Goal: Navigation & Orientation: Understand site structure

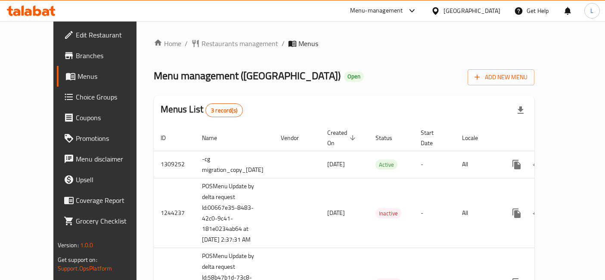
scroll to position [19, 0]
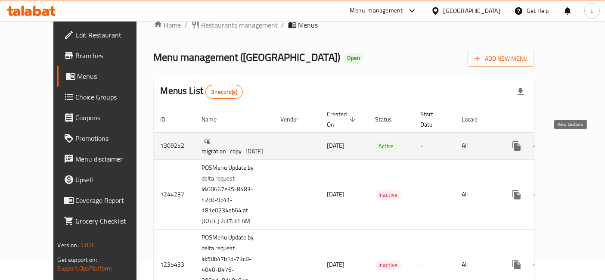
click at [575, 144] on icon "enhanced table" at bounding box center [579, 146] width 8 height 8
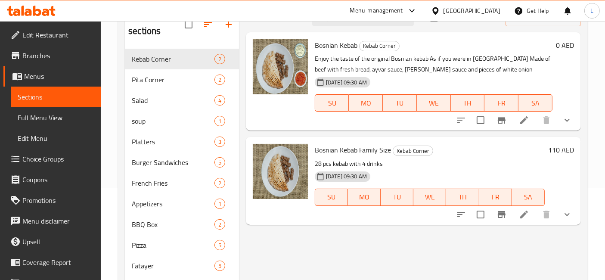
scroll to position [96, 0]
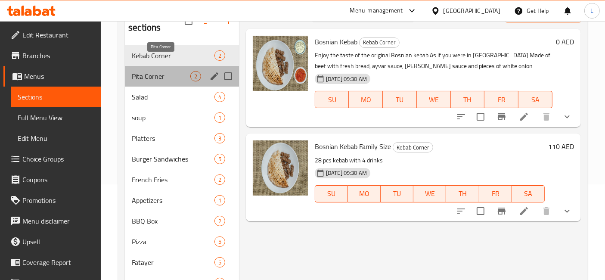
click at [161, 71] on span "Pita Corner" at bounding box center [161, 76] width 59 height 10
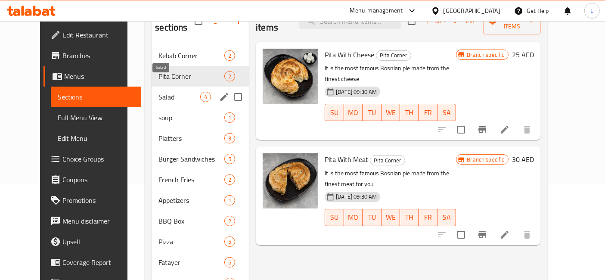
click at [158, 92] on span "Salad" at bounding box center [179, 97] width 42 height 10
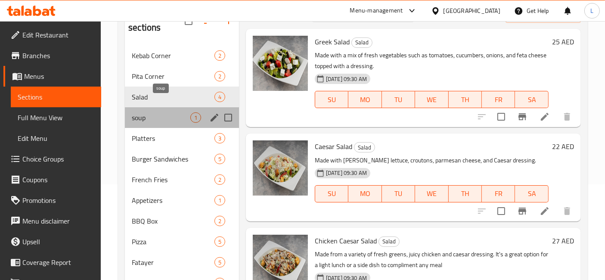
click at [140, 112] on span "soup" at bounding box center [161, 117] width 59 height 10
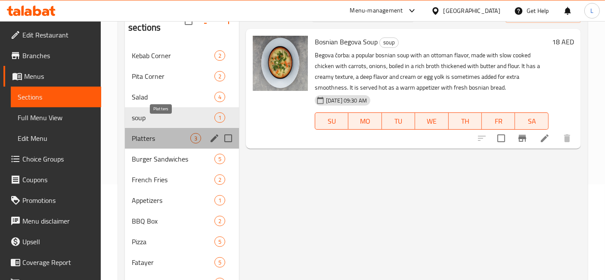
click at [147, 133] on span "Platters" at bounding box center [161, 138] width 59 height 10
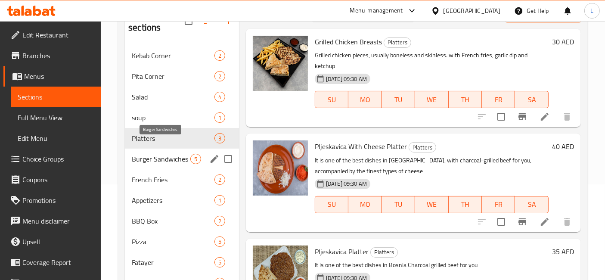
click at [147, 154] on span "Burger Sandwiches" at bounding box center [161, 159] width 59 height 10
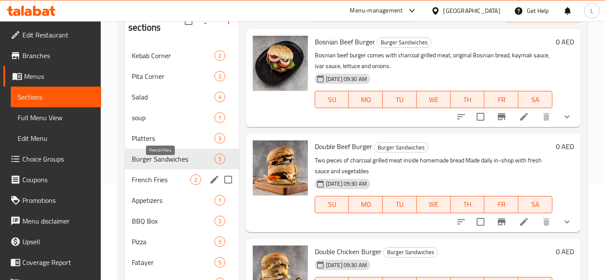
click at [147, 174] on span "French Fries" at bounding box center [161, 179] width 59 height 10
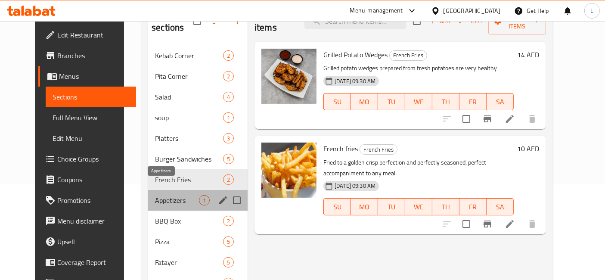
click at [155, 195] on span "Appetizers" at bounding box center [177, 200] width 44 height 10
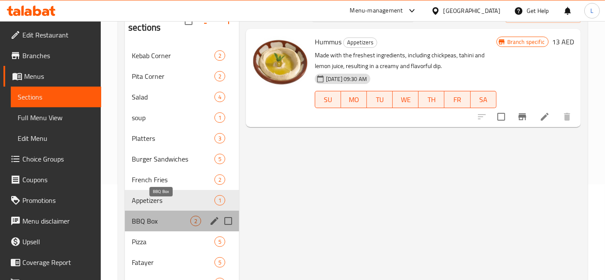
click at [148, 216] on span "BBQ Box" at bounding box center [161, 221] width 59 height 10
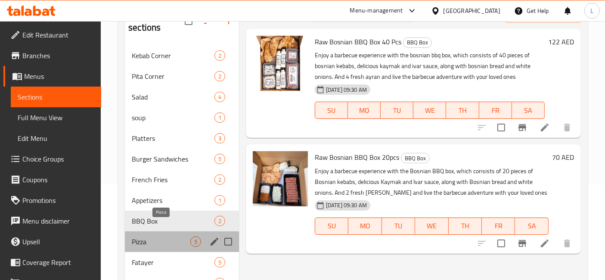
click at [144, 236] on span "Pizza" at bounding box center [161, 241] width 59 height 10
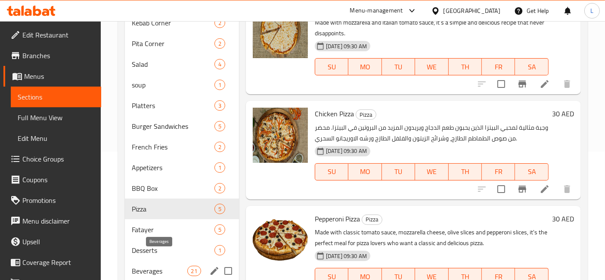
scroll to position [164, 0]
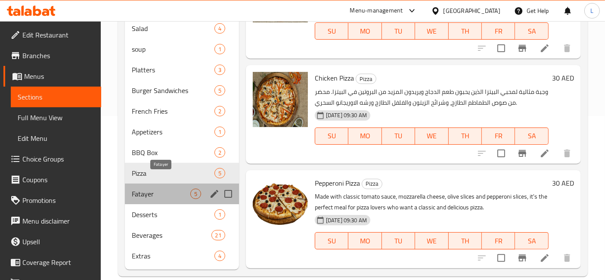
click at [150, 189] on span "Fatayer" at bounding box center [161, 194] width 59 height 10
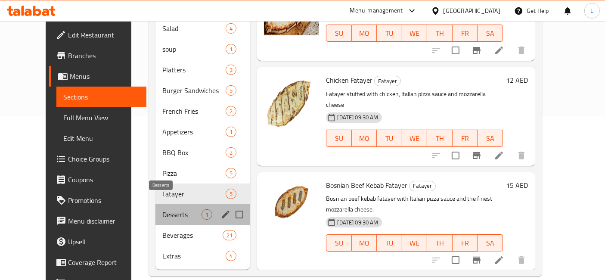
click at [162, 209] on span "Desserts" at bounding box center [181, 214] width 39 height 10
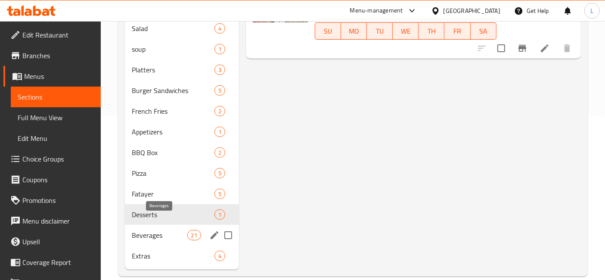
click at [148, 230] on span "Beverages" at bounding box center [159, 235] width 55 height 10
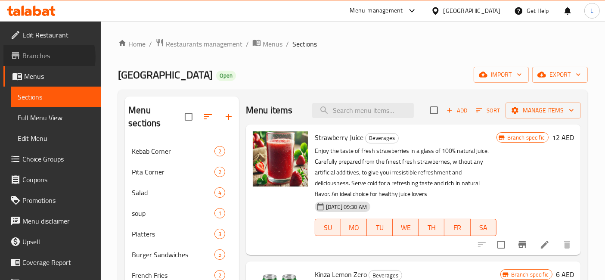
click at [40, 57] on span "Branches" at bounding box center [58, 55] width 72 height 10
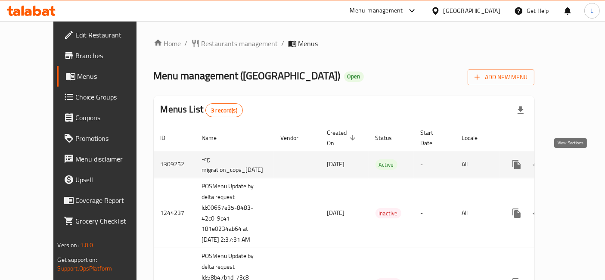
click at [574, 159] on icon "enhanced table" at bounding box center [578, 164] width 10 height 10
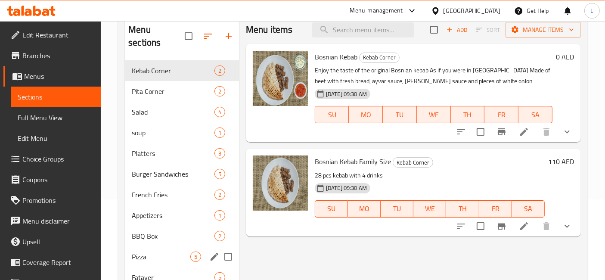
scroll to position [96, 0]
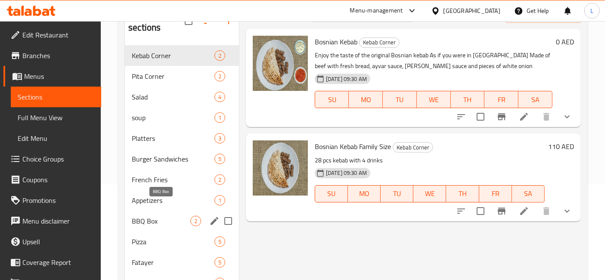
click at [155, 216] on span "BBQ Box" at bounding box center [161, 221] width 59 height 10
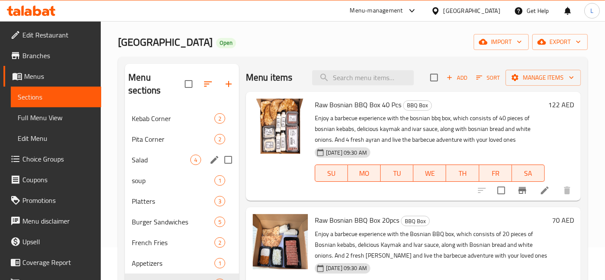
scroll to position [48, 0]
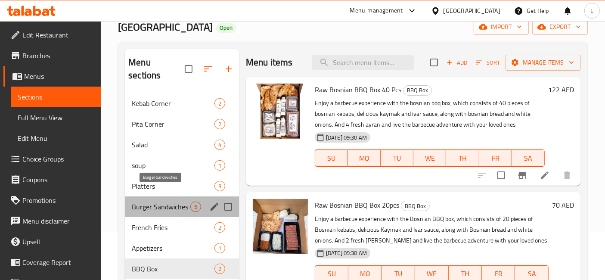
click at [173, 201] on span "Burger Sandwiches" at bounding box center [161, 206] width 59 height 10
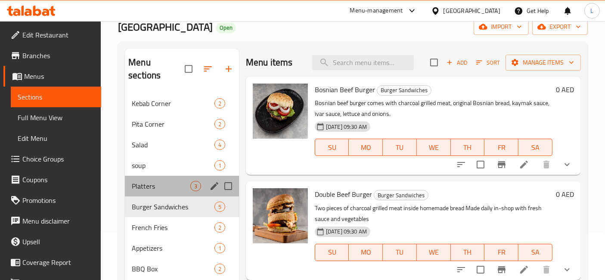
click at [156, 179] on div "Platters 3" at bounding box center [182, 186] width 114 height 21
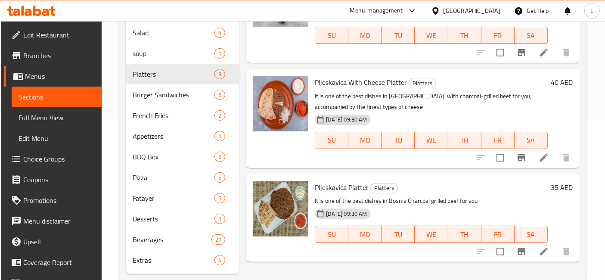
scroll to position [164, 0]
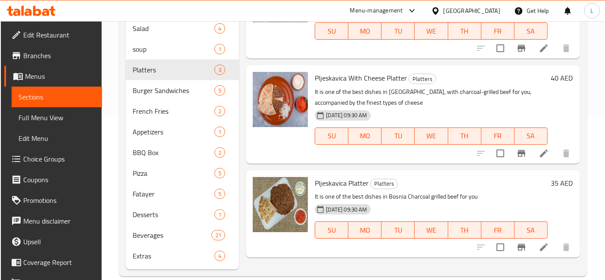
click at [31, 8] on icon at bounding box center [31, 11] width 49 height 10
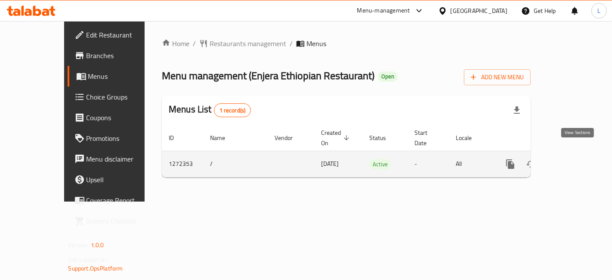
click at [577, 159] on icon "enhanced table" at bounding box center [572, 164] width 10 height 10
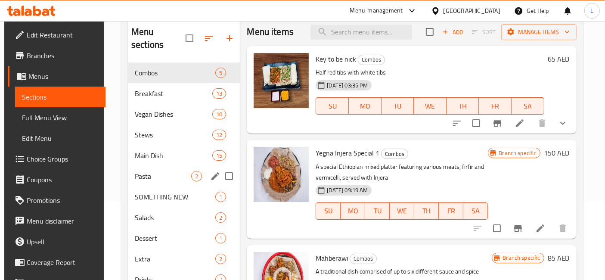
scroll to position [25, 0]
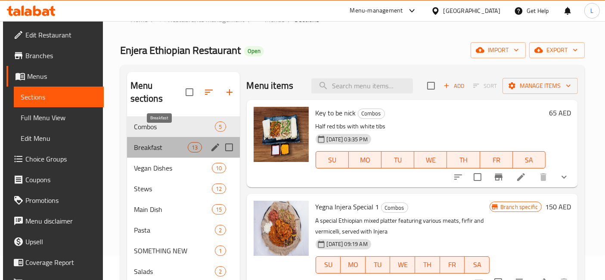
click at [146, 142] on span "Breakfast" at bounding box center [161, 147] width 54 height 10
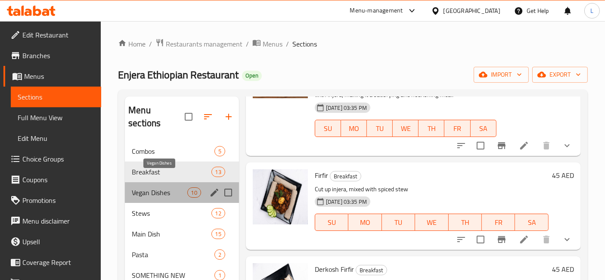
click at [143, 187] on span "Vegan Dishes" at bounding box center [159, 192] width 55 height 10
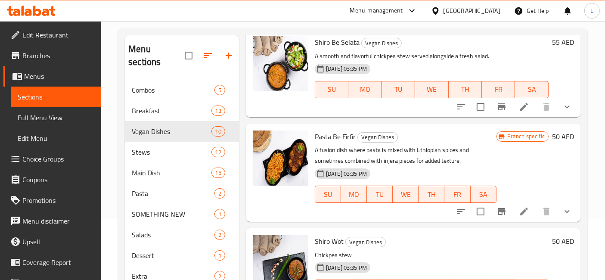
scroll to position [120, 0]
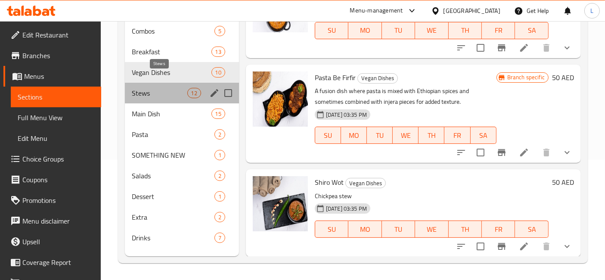
click at [149, 88] on span "Stews" at bounding box center [159, 93] width 55 height 10
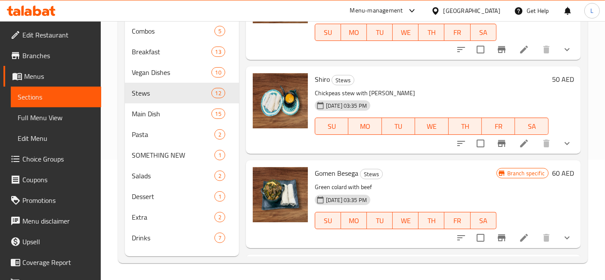
scroll to position [999, 0]
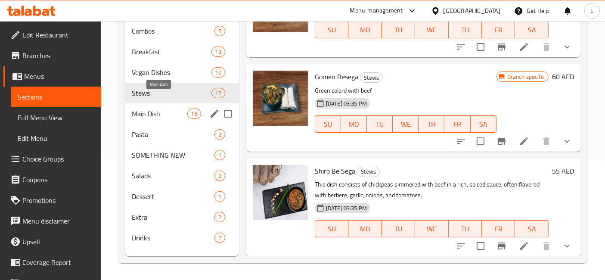
click at [141, 108] on span "Main Dish" at bounding box center [159, 113] width 55 height 10
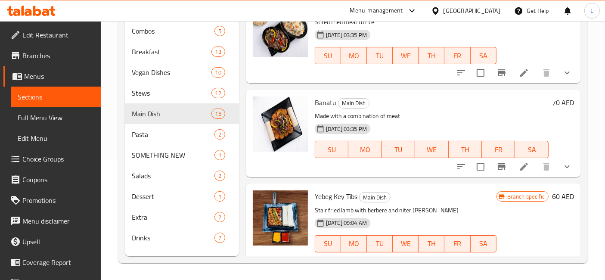
scroll to position [1270, 0]
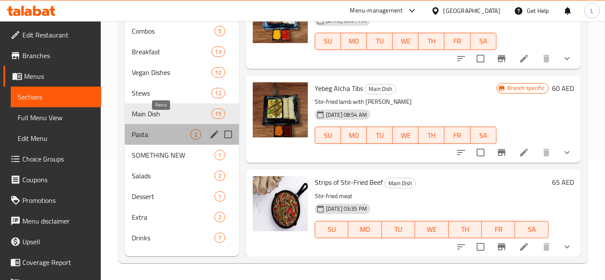
click at [142, 129] on span "Pasta" at bounding box center [161, 134] width 59 height 10
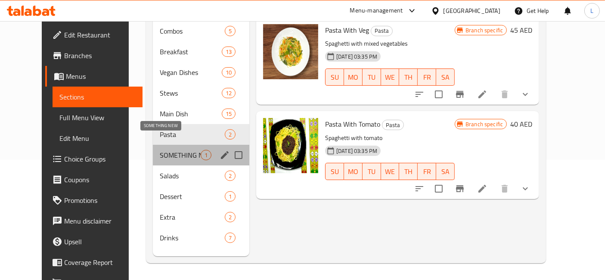
click at [160, 150] on span "SOMETHING NEW" at bounding box center [180, 155] width 41 height 10
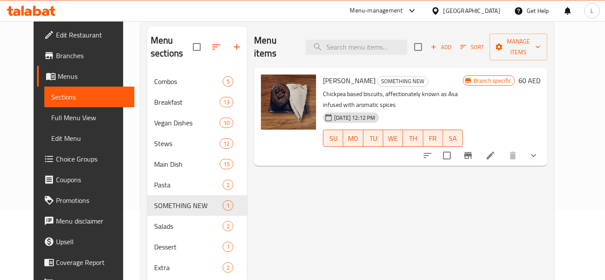
scroll to position [120, 0]
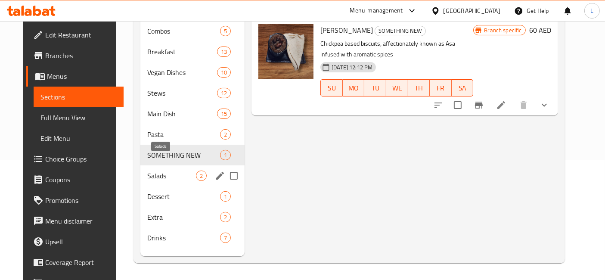
click at [151, 170] on span "Salads" at bounding box center [171, 175] width 49 height 10
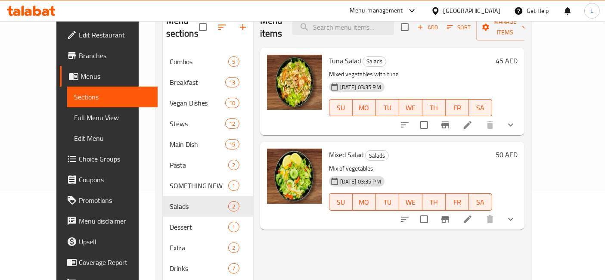
scroll to position [120, 0]
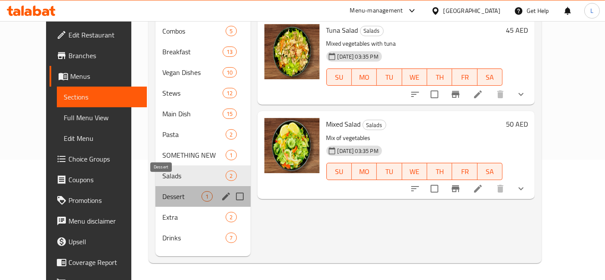
click at [162, 191] on span "Dessert" at bounding box center [181, 196] width 39 height 10
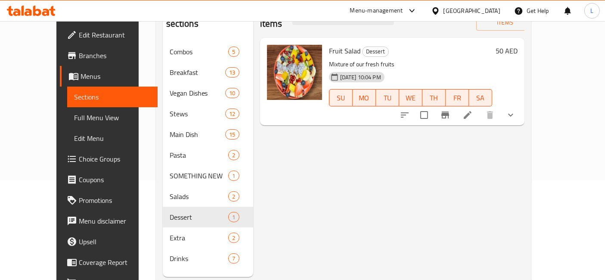
scroll to position [120, 0]
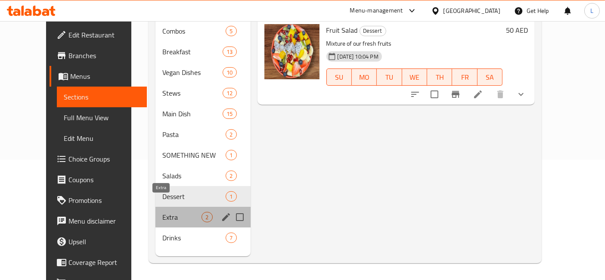
click at [162, 212] on span "Extra" at bounding box center [181, 217] width 39 height 10
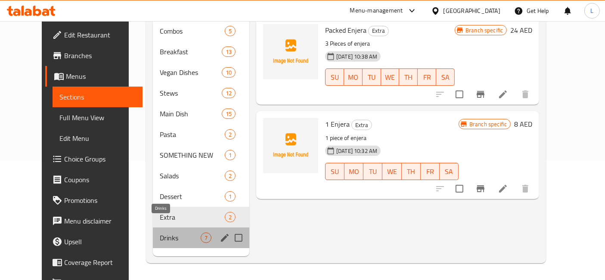
click at [177, 232] on span "Drinks" at bounding box center [180, 237] width 41 height 10
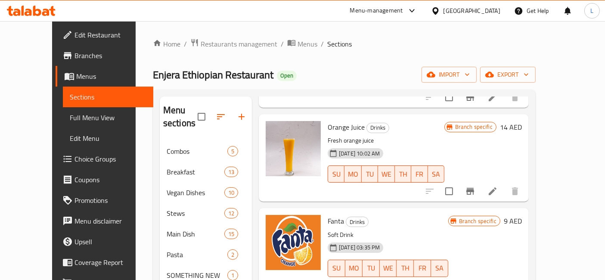
click at [44, 10] on icon at bounding box center [45, 12] width 7 height 7
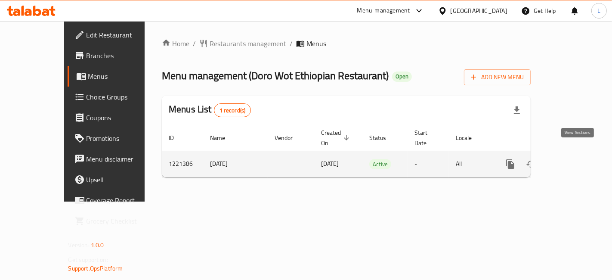
click at [576, 159] on icon "enhanced table" at bounding box center [572, 164] width 10 height 10
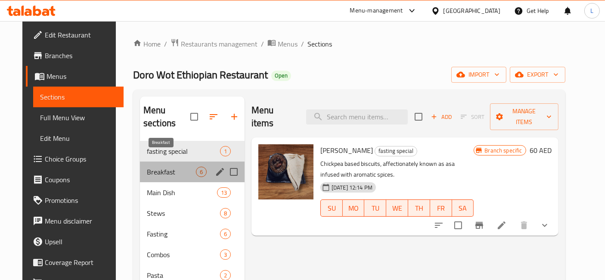
click at [162, 167] on span "Breakfast" at bounding box center [171, 172] width 49 height 10
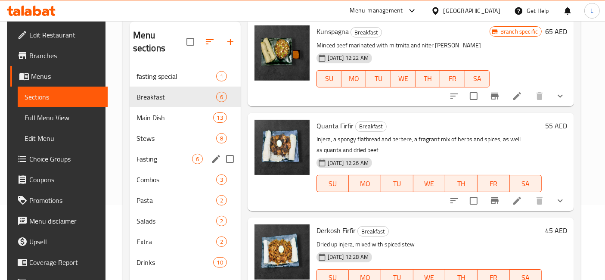
scroll to position [72, 0]
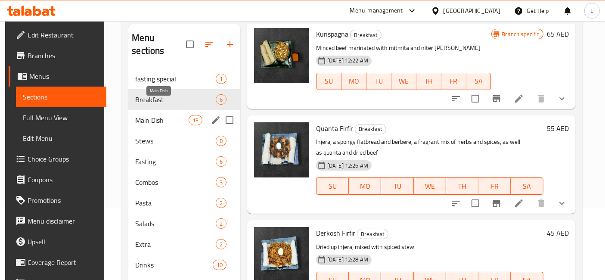
click at [162, 115] on span "Main Dish" at bounding box center [161, 120] width 53 height 10
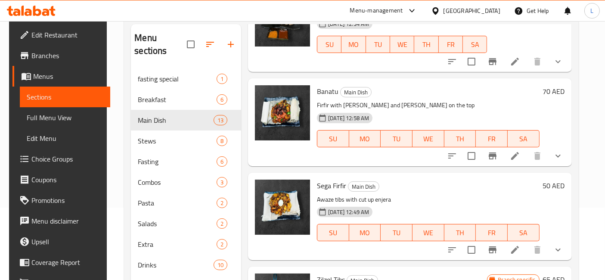
scroll to position [985, 0]
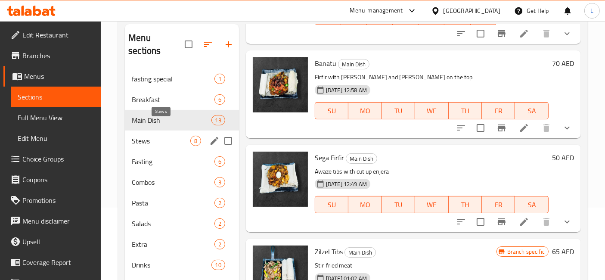
click at [146, 136] on span "Stews" at bounding box center [161, 141] width 59 height 10
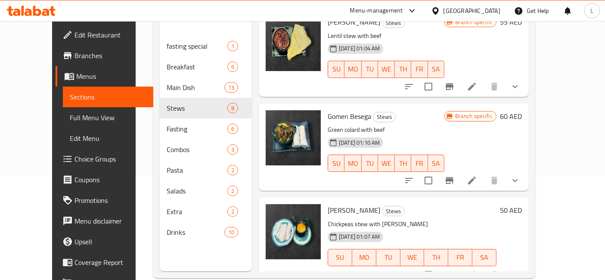
scroll to position [120, 0]
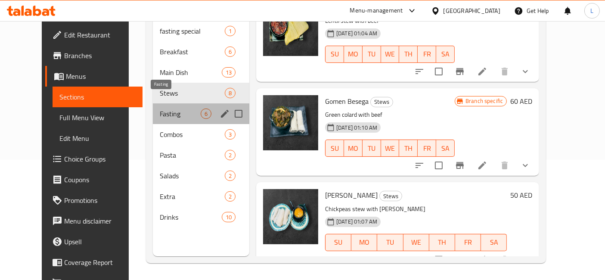
click at [160, 108] on span "Fasting" at bounding box center [180, 113] width 41 height 10
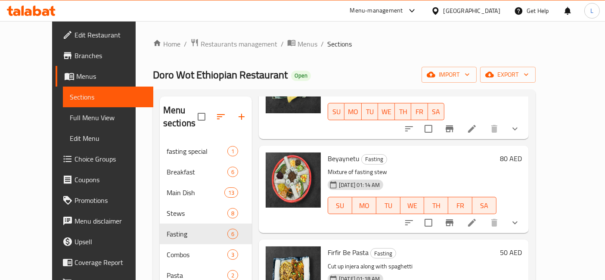
scroll to position [191, 0]
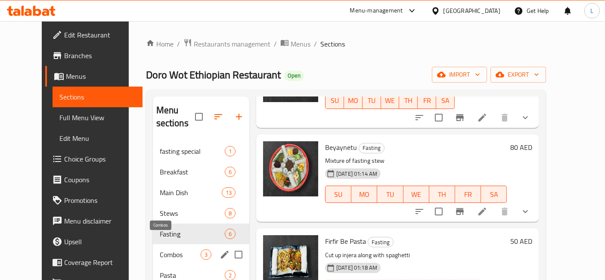
click at [160, 249] on span "Combos" at bounding box center [180, 254] width 41 height 10
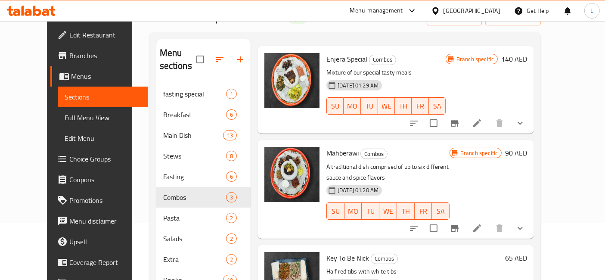
scroll to position [120, 0]
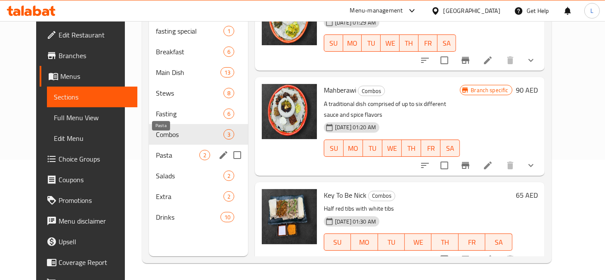
click at [156, 150] on span "Pasta" at bounding box center [177, 155] width 43 height 10
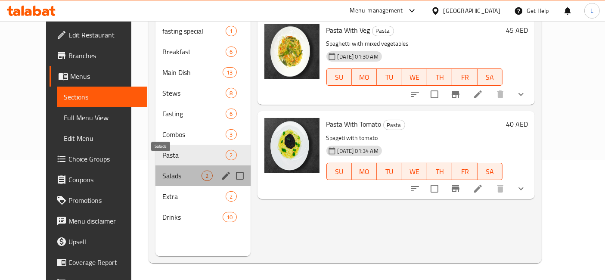
click at [162, 170] on span "Salads" at bounding box center [181, 175] width 39 height 10
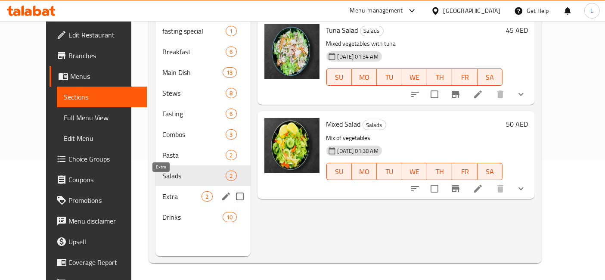
click at [162, 191] on span "Extra" at bounding box center [181, 196] width 39 height 10
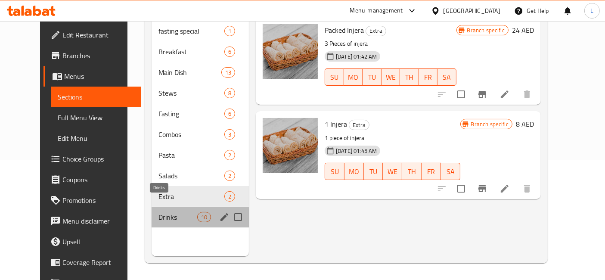
click at [158, 212] on span "Drinks" at bounding box center [177, 217] width 39 height 10
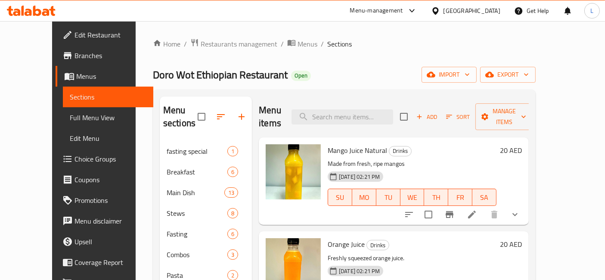
click at [36, 12] on icon at bounding box center [31, 11] width 49 height 10
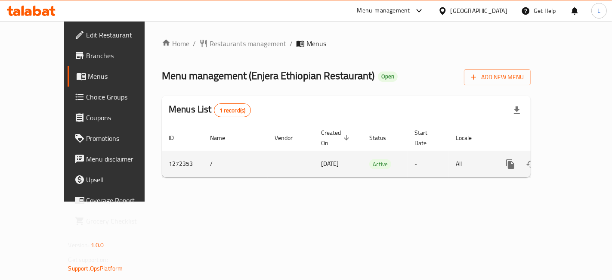
click at [577, 159] on icon "enhanced table" at bounding box center [572, 164] width 10 height 10
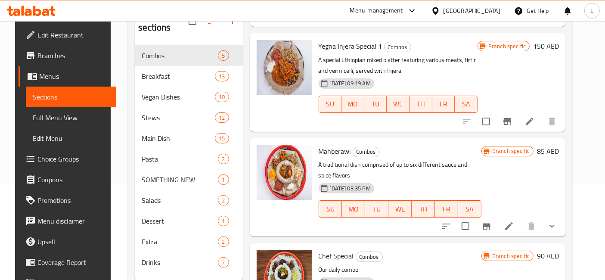
scroll to position [90, 0]
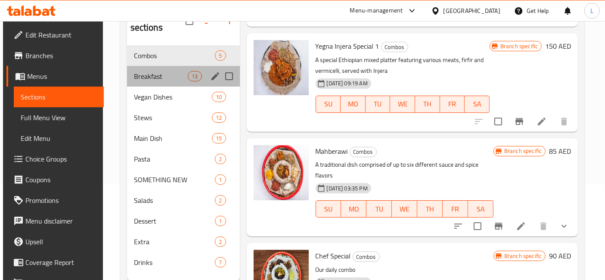
click at [152, 66] on div "Breakfast 13" at bounding box center [183, 76] width 113 height 21
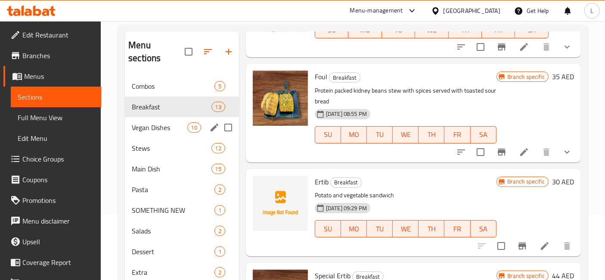
scroll to position [120, 0]
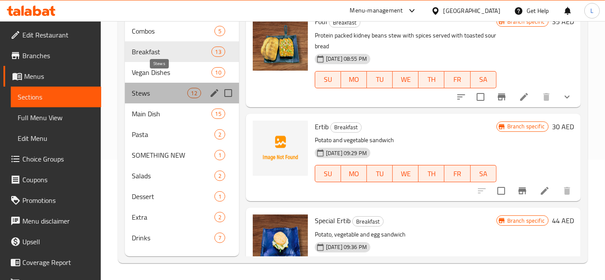
click at [149, 88] on span "Stews" at bounding box center [159, 93] width 55 height 10
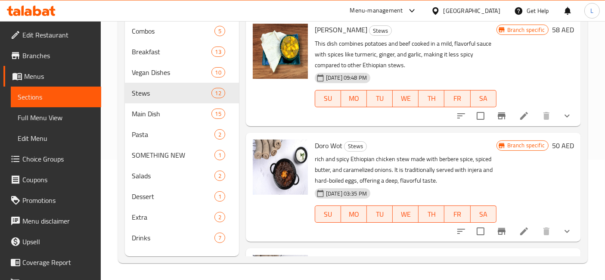
scroll to position [42, 0]
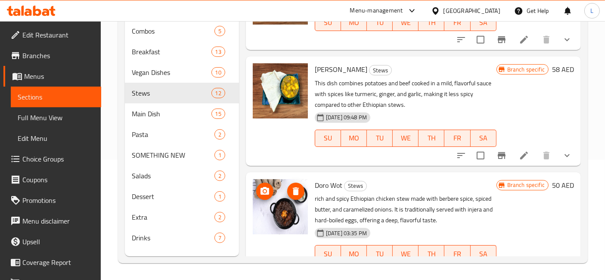
click at [279, 200] on img at bounding box center [280, 206] width 55 height 55
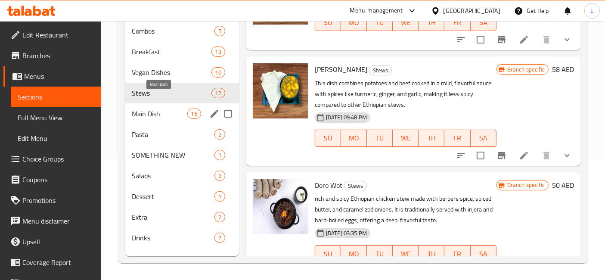
click at [147, 108] on span "Main Dish" at bounding box center [159, 113] width 55 height 10
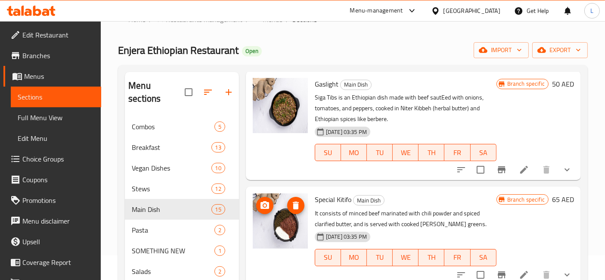
scroll to position [239, 0]
click at [148, 225] on span "Pasta" at bounding box center [161, 230] width 59 height 10
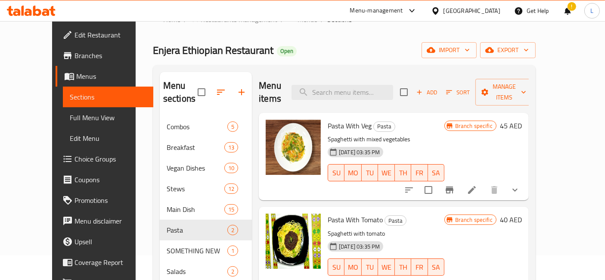
click at [40, 6] on icon at bounding box center [31, 11] width 49 height 10
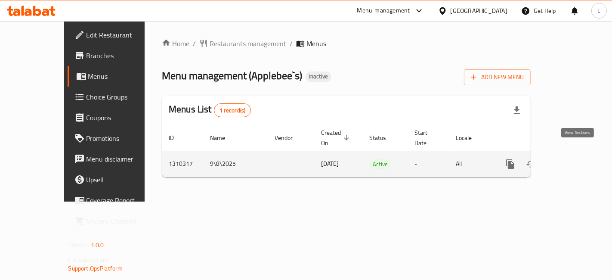
click at [576, 159] on icon "enhanced table" at bounding box center [572, 164] width 10 height 10
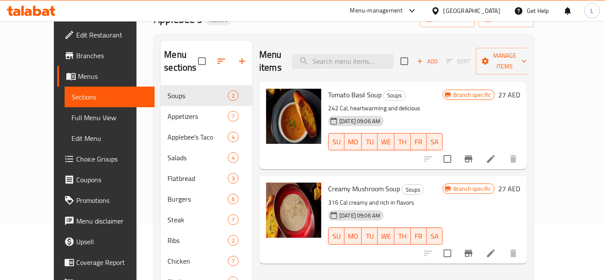
scroll to position [48, 0]
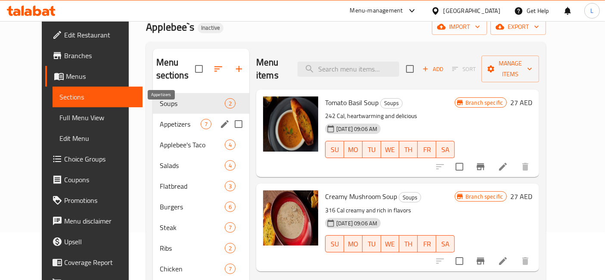
click at [160, 119] on span "Appetizers" at bounding box center [180, 124] width 41 height 10
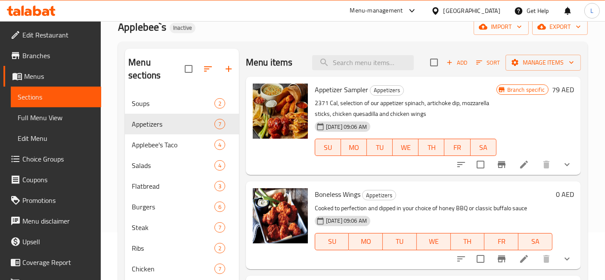
scroll to position [143, 0]
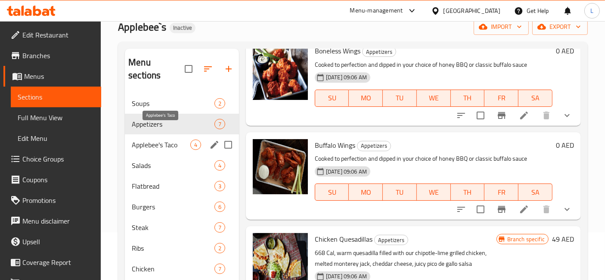
click at [159, 139] on span "Applebee's Taco" at bounding box center [161, 144] width 59 height 10
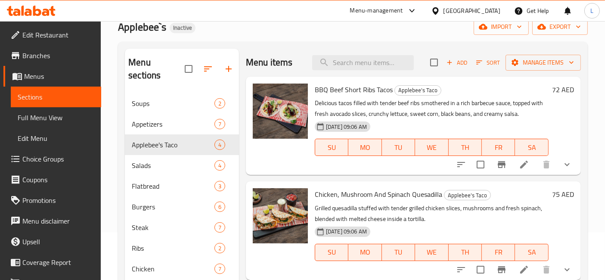
scroll to position [48, 0]
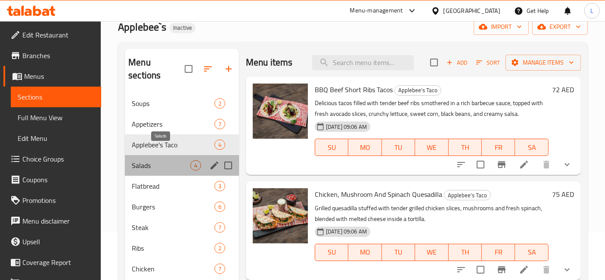
click at [155, 160] on span "Salads" at bounding box center [161, 165] width 59 height 10
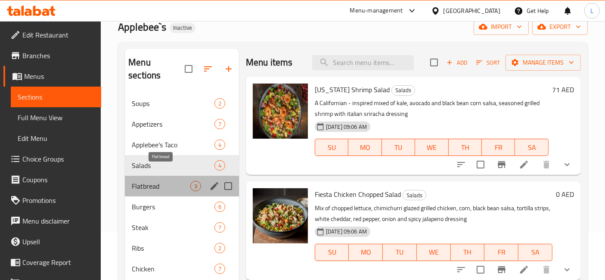
click at [160, 181] on span "Flatbread" at bounding box center [161, 186] width 59 height 10
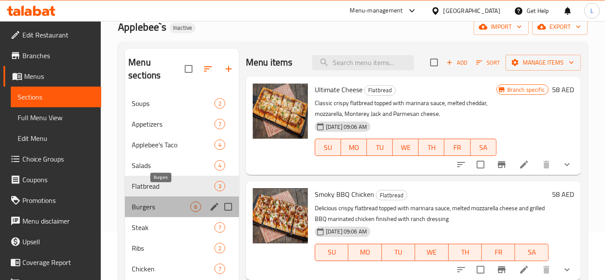
click at [161, 201] on span "Burgers" at bounding box center [161, 206] width 59 height 10
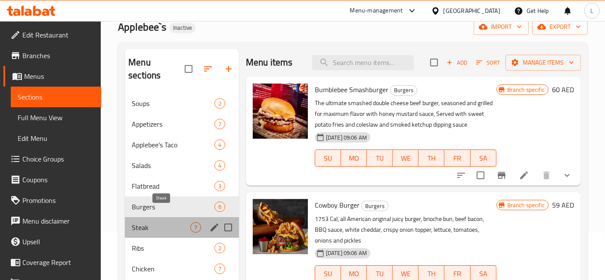
click at [155, 222] on span "Steak" at bounding box center [161, 227] width 59 height 10
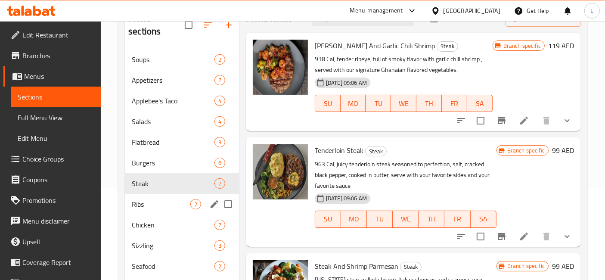
scroll to position [143, 0]
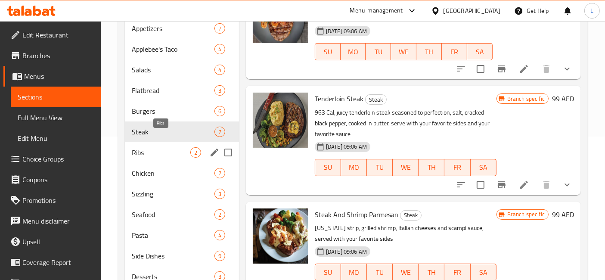
click at [146, 147] on span "Ribs" at bounding box center [161, 152] width 59 height 10
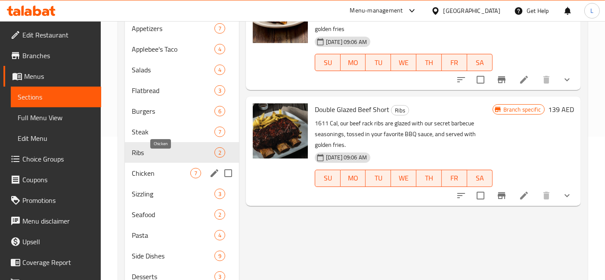
click at [149, 168] on span "Chicken" at bounding box center [161, 173] width 59 height 10
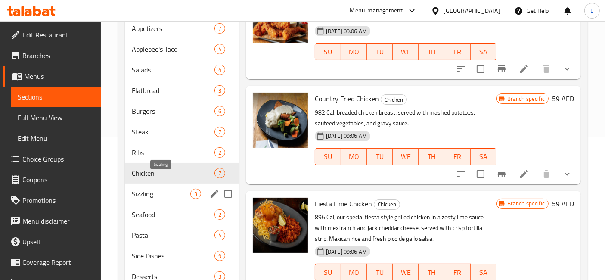
click at [148, 189] on span "Sizzling" at bounding box center [161, 194] width 59 height 10
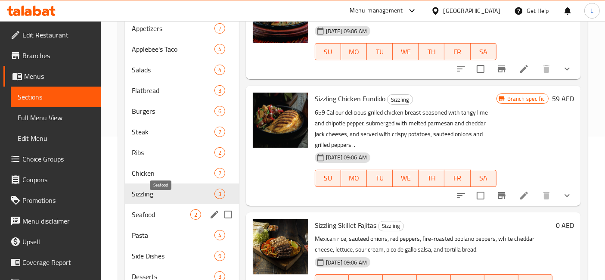
click at [154, 209] on span "Seafood" at bounding box center [161, 214] width 59 height 10
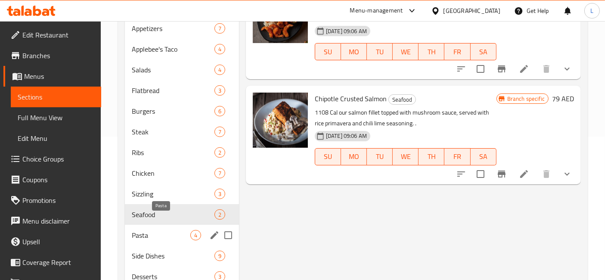
click at [152, 230] on span "Pasta" at bounding box center [161, 235] width 59 height 10
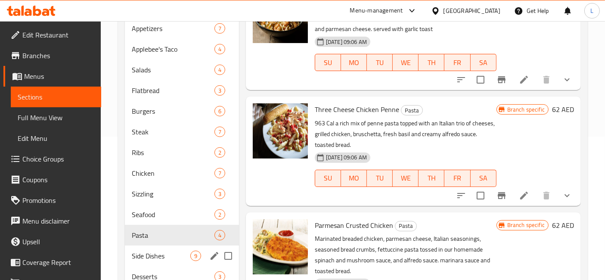
click at [152, 248] on div "Side Dishes 9" at bounding box center [182, 255] width 114 height 21
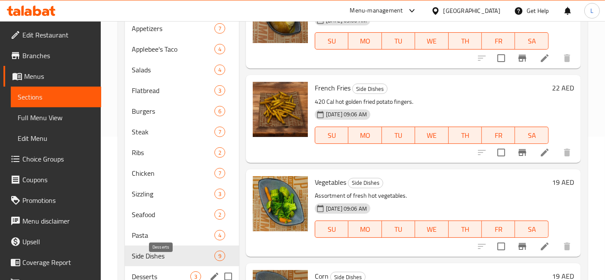
click at [150, 271] on span "Desserts" at bounding box center [161, 276] width 59 height 10
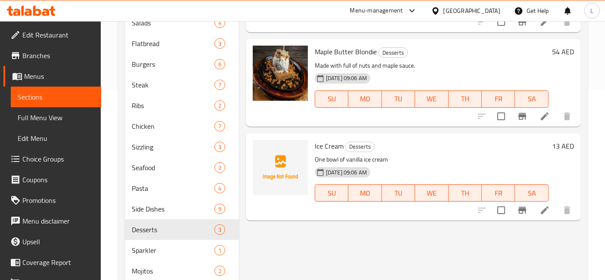
scroll to position [239, 0]
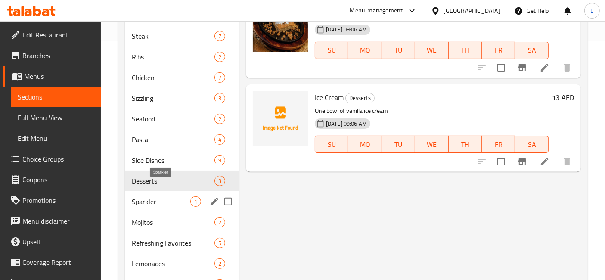
click at [156, 196] on span "Sparkler" at bounding box center [161, 201] width 59 height 10
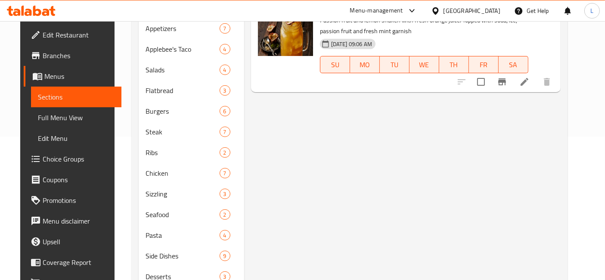
scroll to position [191, 0]
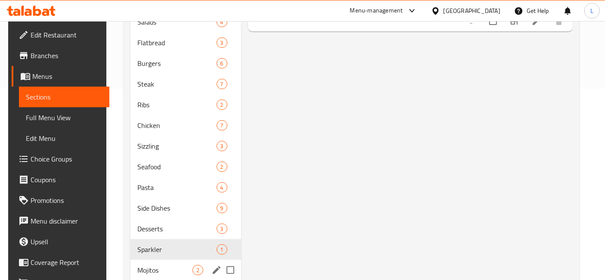
click at [140, 260] on div "Mojitos 2" at bounding box center [185, 270] width 111 height 21
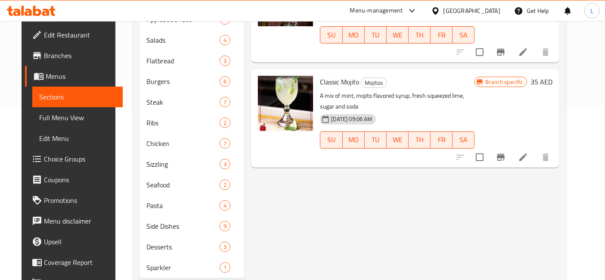
scroll to position [239, 0]
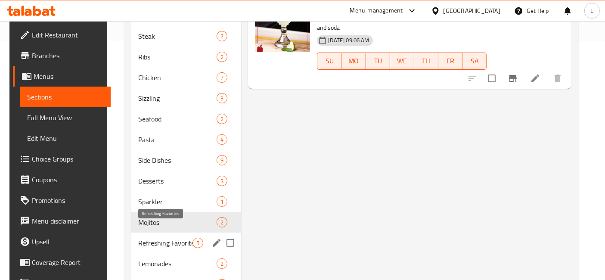
click at [148, 238] on span "Refreshing Favorites" at bounding box center [165, 243] width 54 height 10
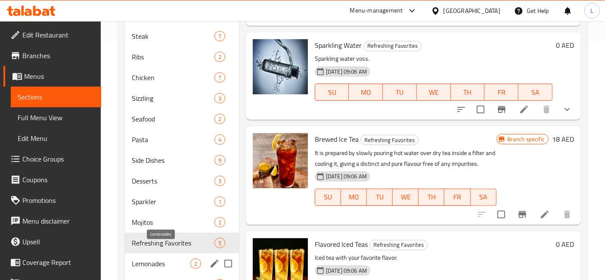
scroll to position [287, 0]
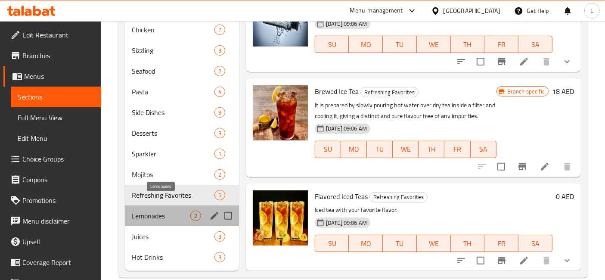
click at [152, 211] on span "Lemonades" at bounding box center [161, 216] width 59 height 10
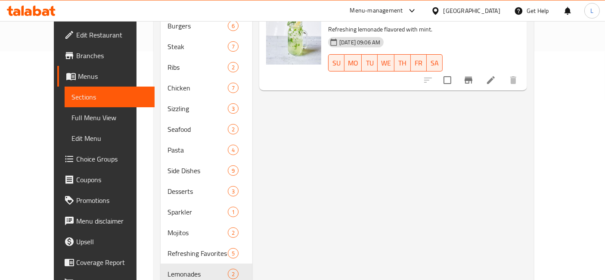
scroll to position [288, 0]
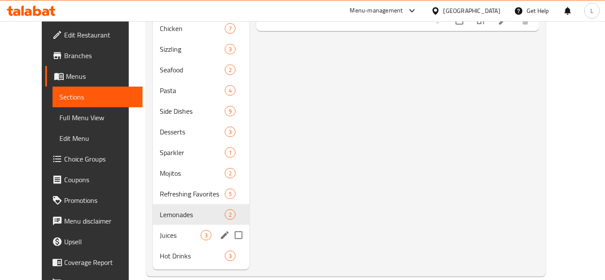
click at [160, 230] on span "Juices" at bounding box center [180, 235] width 41 height 10
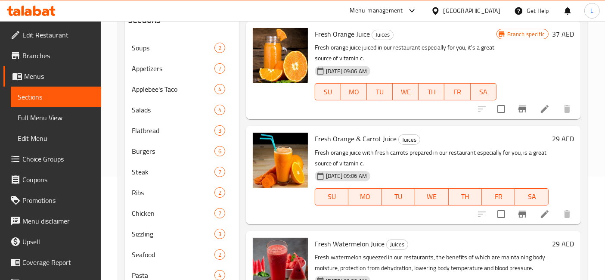
scroll to position [288, 0]
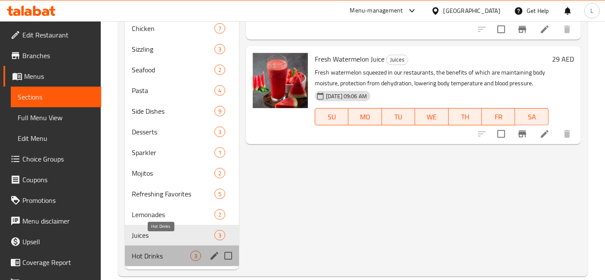
click at [151, 251] on span "Hot Drinks" at bounding box center [161, 256] width 59 height 10
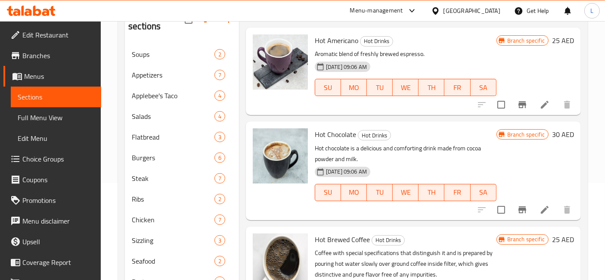
scroll to position [192, 0]
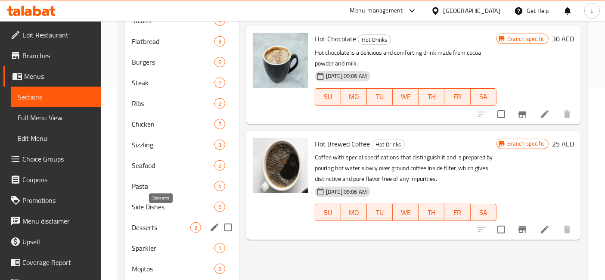
click at [146, 222] on span "Desserts" at bounding box center [161, 227] width 59 height 10
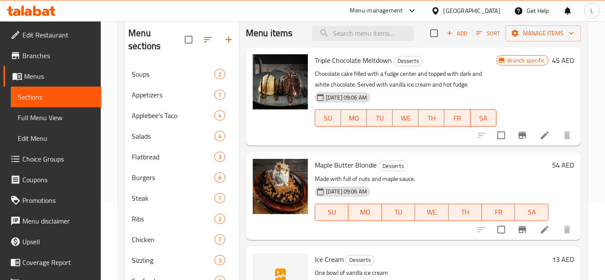
scroll to position [145, 0]
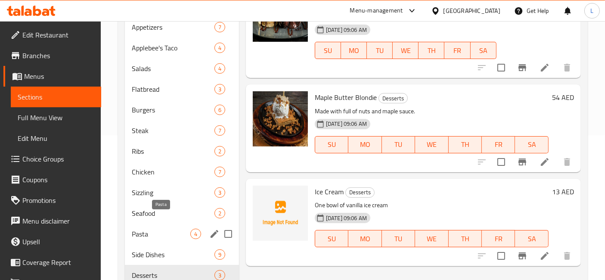
click at [140, 229] on span "Pasta" at bounding box center [161, 234] width 59 height 10
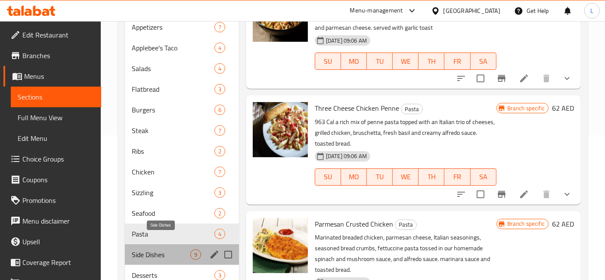
click at [142, 249] on span "Side Dishes" at bounding box center [161, 254] width 59 height 10
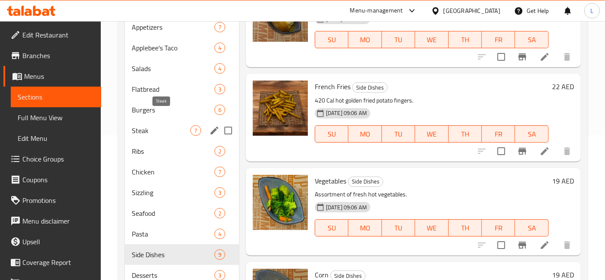
click at [150, 125] on span "Steak" at bounding box center [161, 130] width 59 height 10
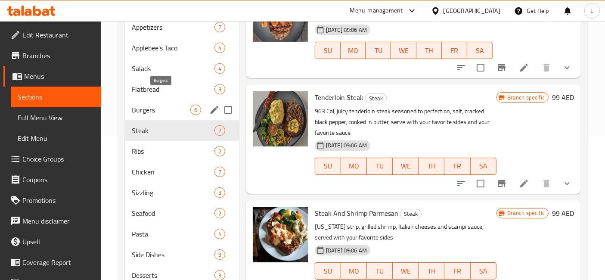
click at [152, 105] on span "Burgers" at bounding box center [161, 110] width 59 height 10
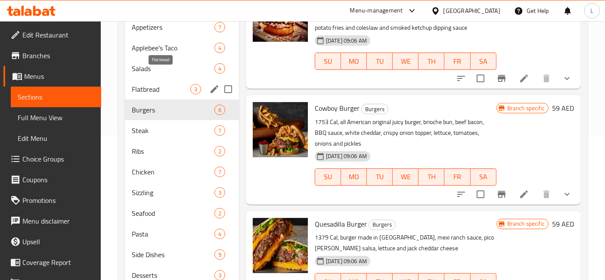
click at [154, 84] on span "Flatbread" at bounding box center [161, 89] width 59 height 10
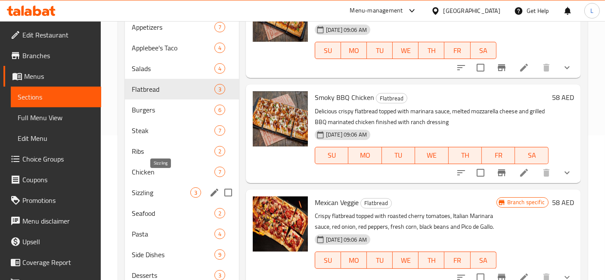
scroll to position [49, 0]
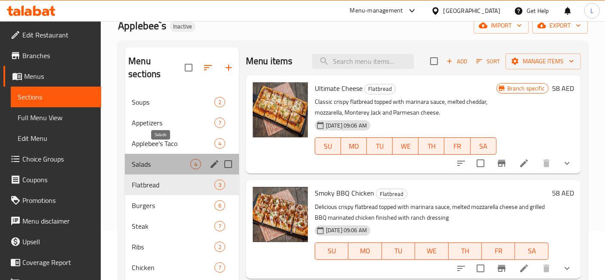
click at [145, 159] on span "Salads" at bounding box center [161, 164] width 59 height 10
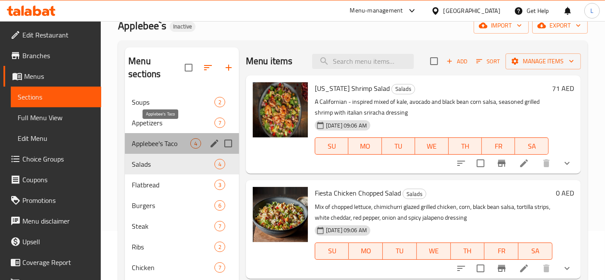
click at [154, 138] on span "Applebee's Taco" at bounding box center [161, 143] width 59 height 10
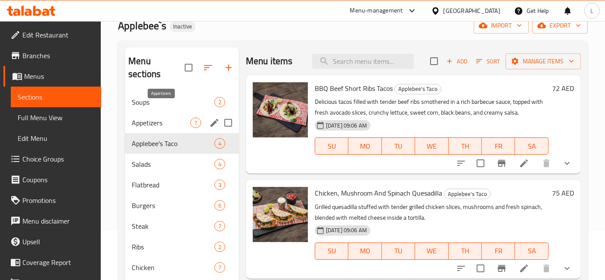
click at [156, 118] on span "Appetizers" at bounding box center [161, 123] width 59 height 10
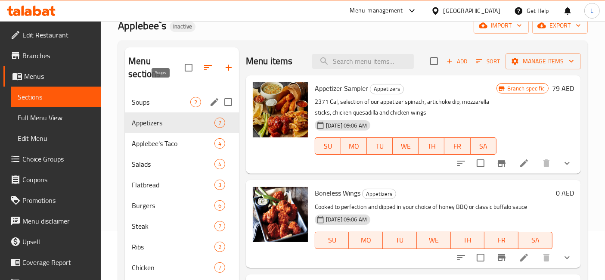
click at [151, 97] on span "Soups" at bounding box center [161, 102] width 59 height 10
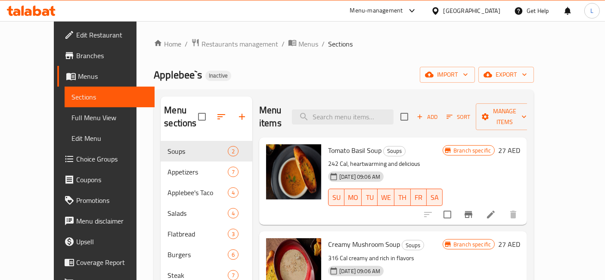
click at [76, 54] on span "Branches" at bounding box center [112, 55] width 72 height 10
